Goal: Information Seeking & Learning: Learn about a topic

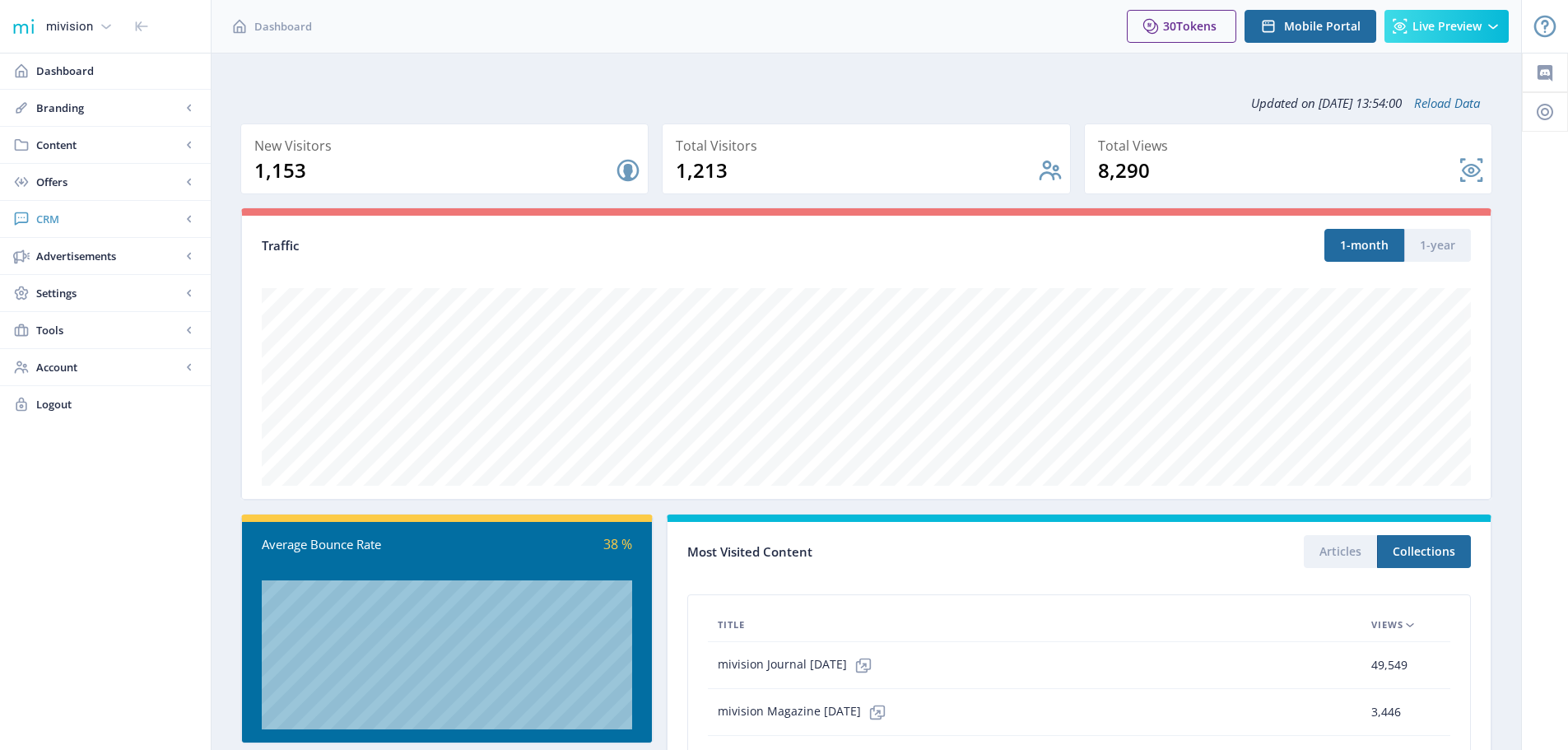
click at [54, 216] on span "CRM" at bounding box center [108, 219] width 145 height 16
click at [77, 323] on span "Advanced Analytics" at bounding box center [124, 330] width 142 height 16
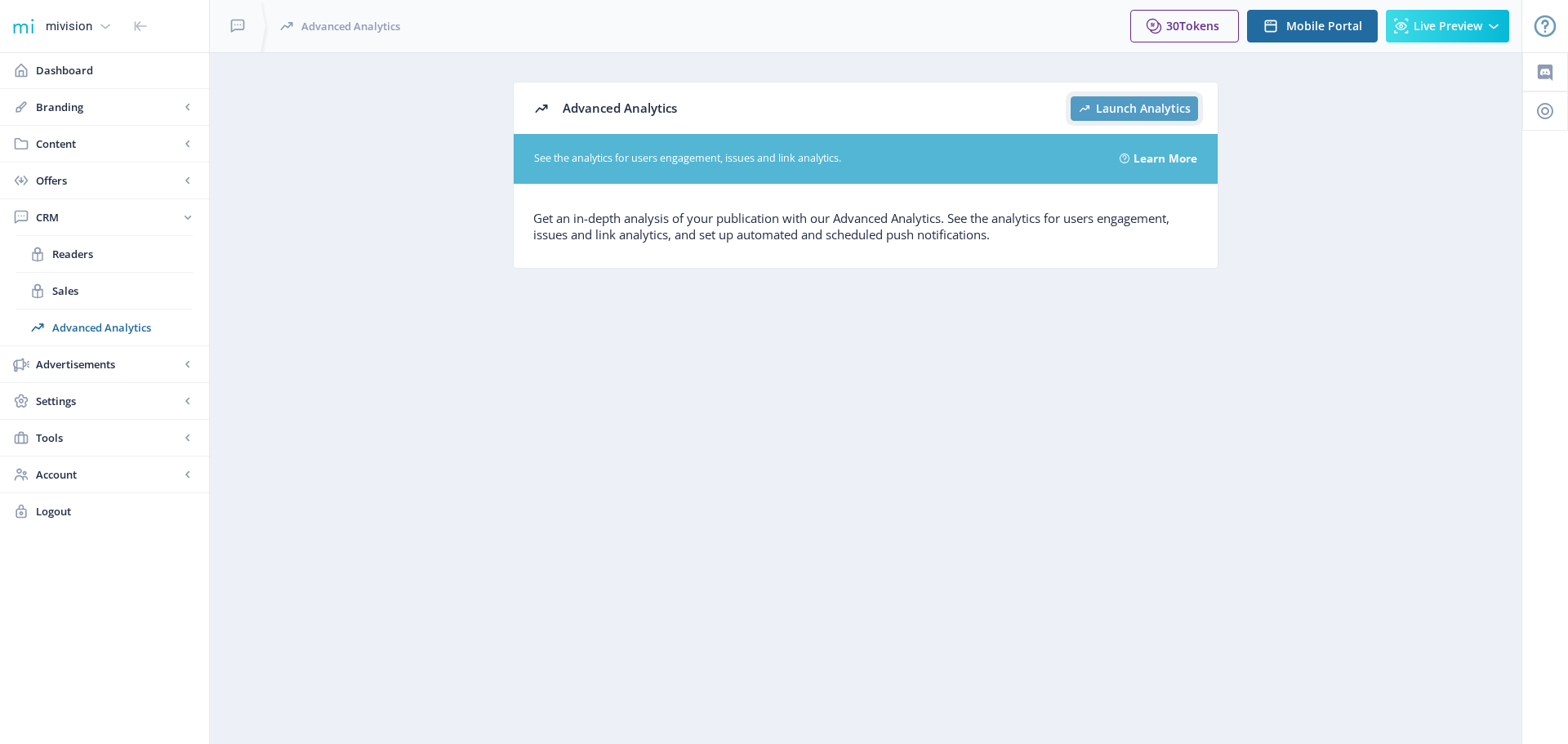
click at [1138, 108] on span "Launch Analytics" at bounding box center [1143, 108] width 95 height 13
click at [75, 257] on span "Readers" at bounding box center [123, 253] width 141 height 16
